Goal: Task Accomplishment & Management: Manage account settings

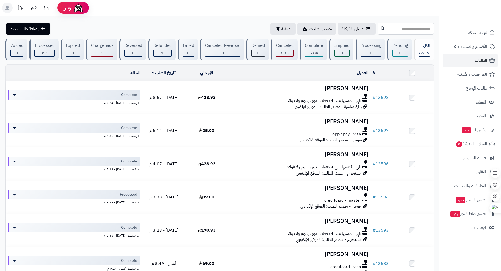
click at [396, 29] on input "text" at bounding box center [406, 29] width 56 height 12
type input "*****"
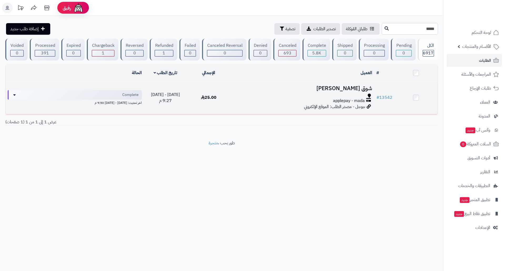
click at [350, 88] on h3 "شوق العنزي" at bounding box center [302, 88] width 140 height 6
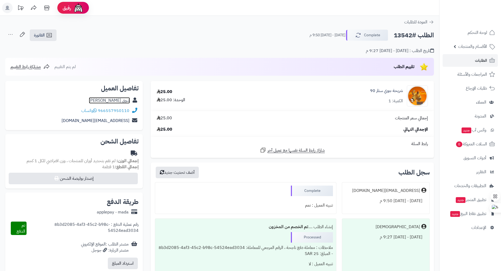
click at [127, 100] on link "شوق العنزي" at bounding box center [109, 100] width 41 height 6
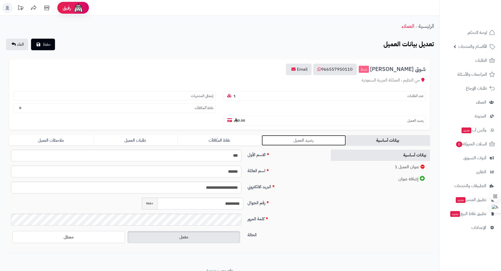
click at [312, 139] on link "رصيد العميل" at bounding box center [304, 140] width 84 height 11
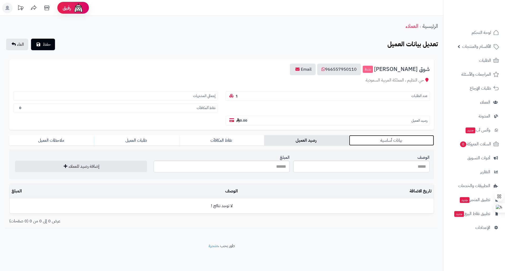
click at [388, 144] on link "بيانات أساسية" at bounding box center [391, 140] width 85 height 11
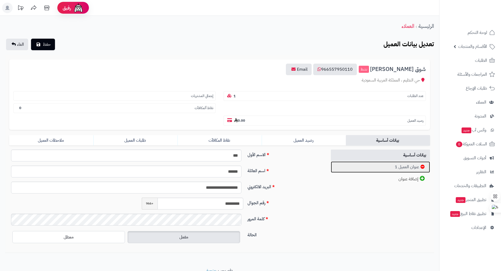
click at [394, 169] on link "عنوان العميل 1" at bounding box center [380, 166] width 99 height 11
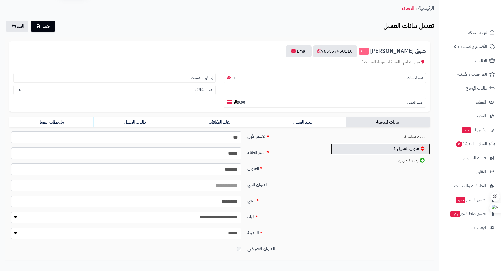
scroll to position [49, 0]
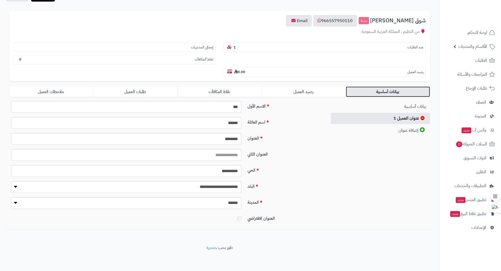
click at [384, 90] on link "بيانات أساسية" at bounding box center [388, 91] width 84 height 11
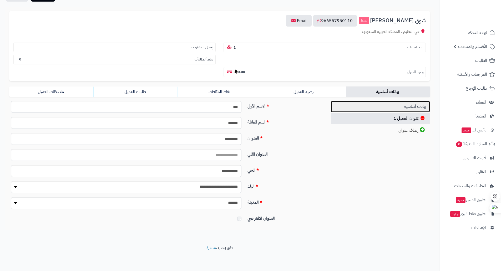
click at [398, 111] on link "بيانات أساسية" at bounding box center [380, 106] width 99 height 11
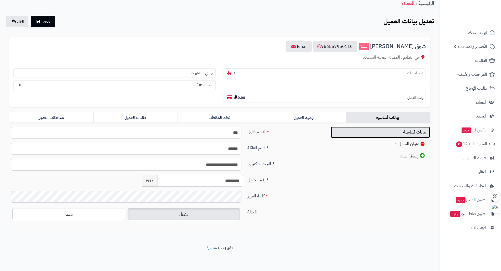
scroll to position [23, 0]
drag, startPoint x: 231, startPoint y: 180, endPoint x: 261, endPoint y: 180, distance: 29.2
click at [261, 180] on div "رقم الجوال ********* +966" at bounding box center [166, 183] width 318 height 16
